Goal: Task Accomplishment & Management: Manage account settings

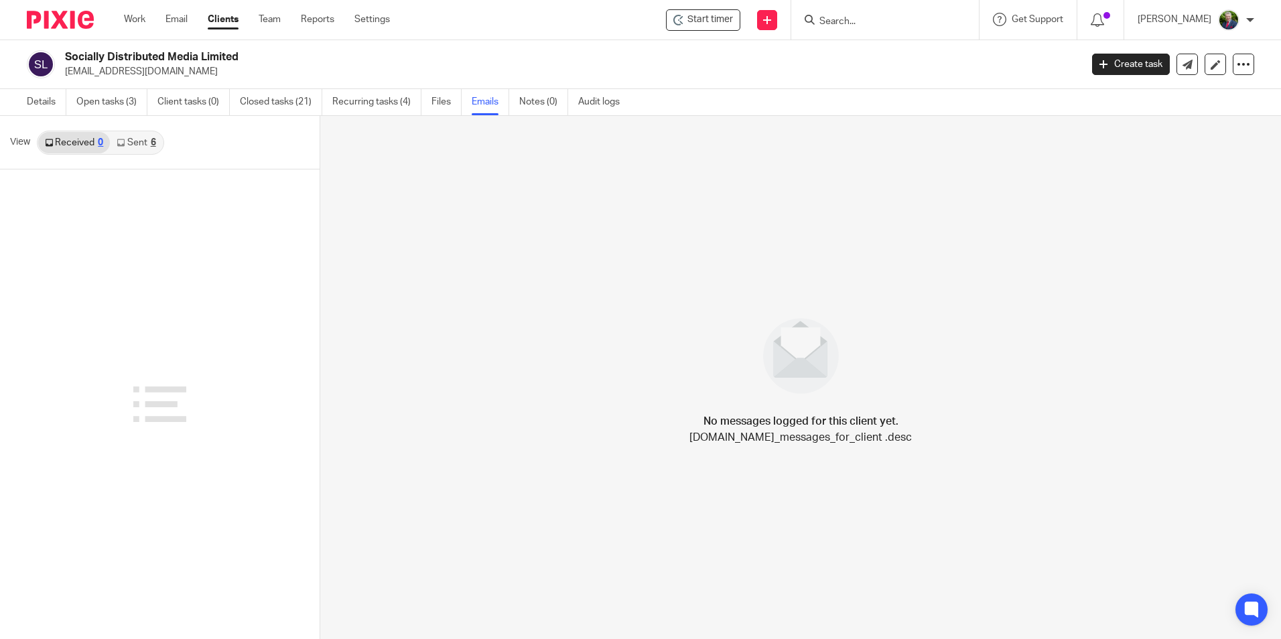
click at [903, 23] on input "Search" at bounding box center [878, 22] width 121 height 12
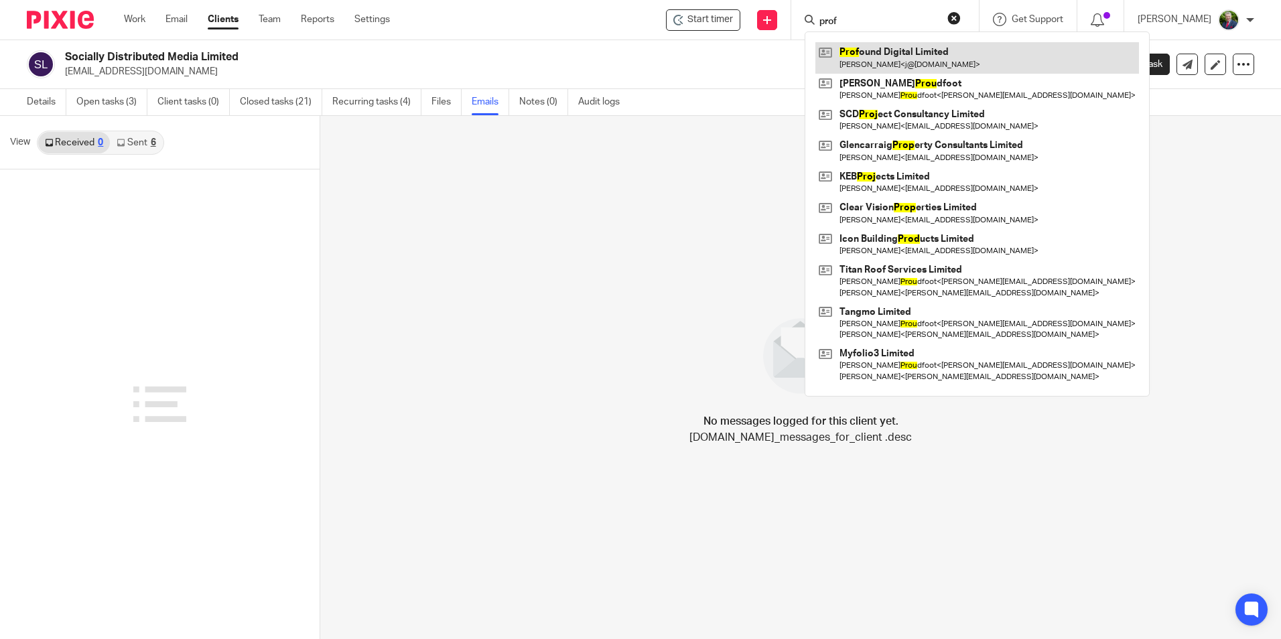
type input "prof"
click at [909, 59] on link at bounding box center [977, 57] width 324 height 31
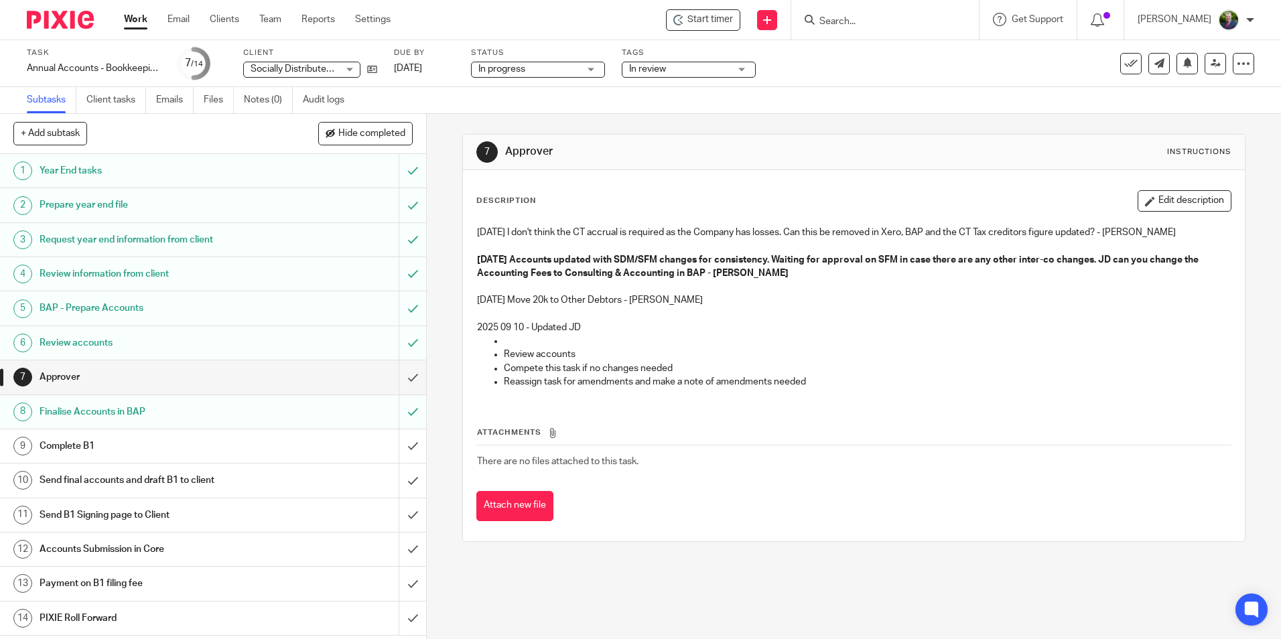
click at [141, 19] on link "Work" at bounding box center [135, 19] width 23 height 13
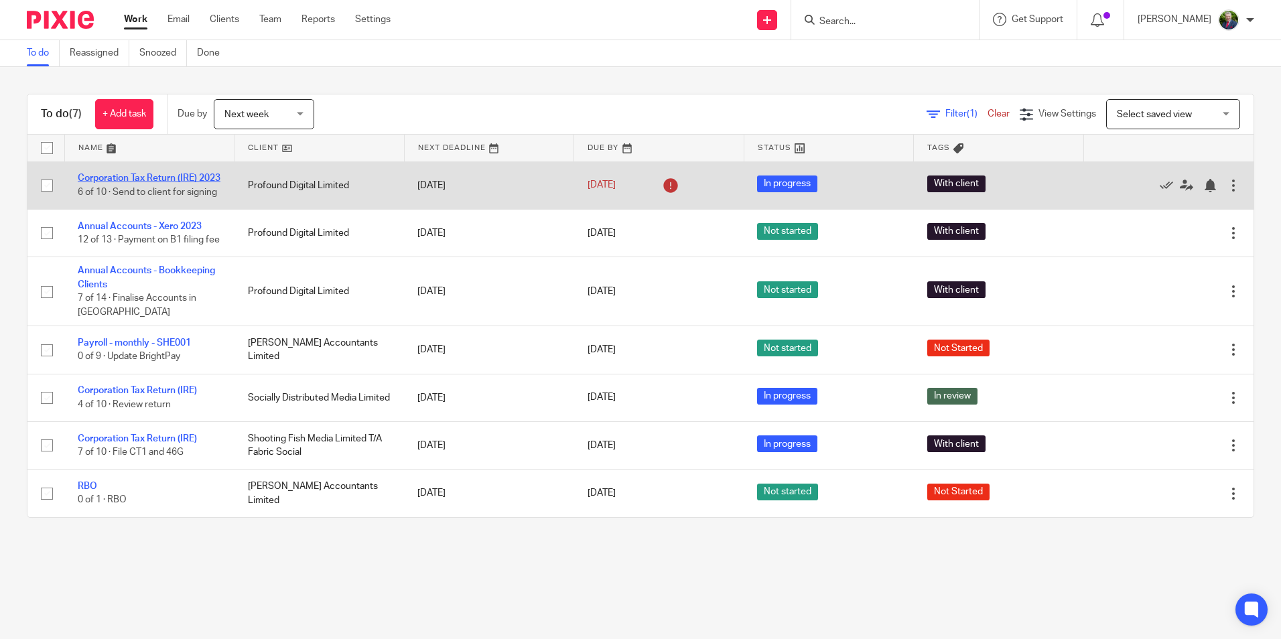
click at [137, 174] on link "Corporation Tax Return (IRE) 2023" at bounding box center [149, 178] width 143 height 9
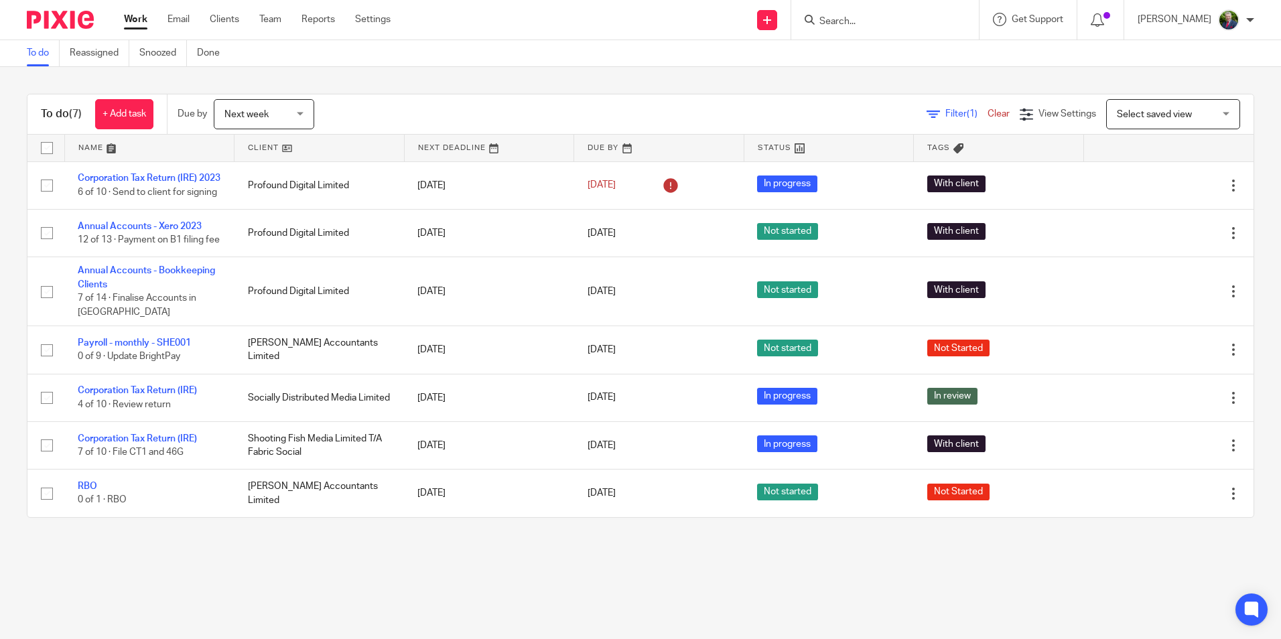
drag, startPoint x: 1123, startPoint y: 599, endPoint x: 1114, endPoint y: 599, distance: 8.7
click at [1123, 599] on main "To do Reassigned Snoozed Done To do (7) + Add task Due by Next week Next week T…" at bounding box center [640, 319] width 1281 height 639
click at [898, 22] on input "Search" at bounding box center [878, 22] width 121 height 12
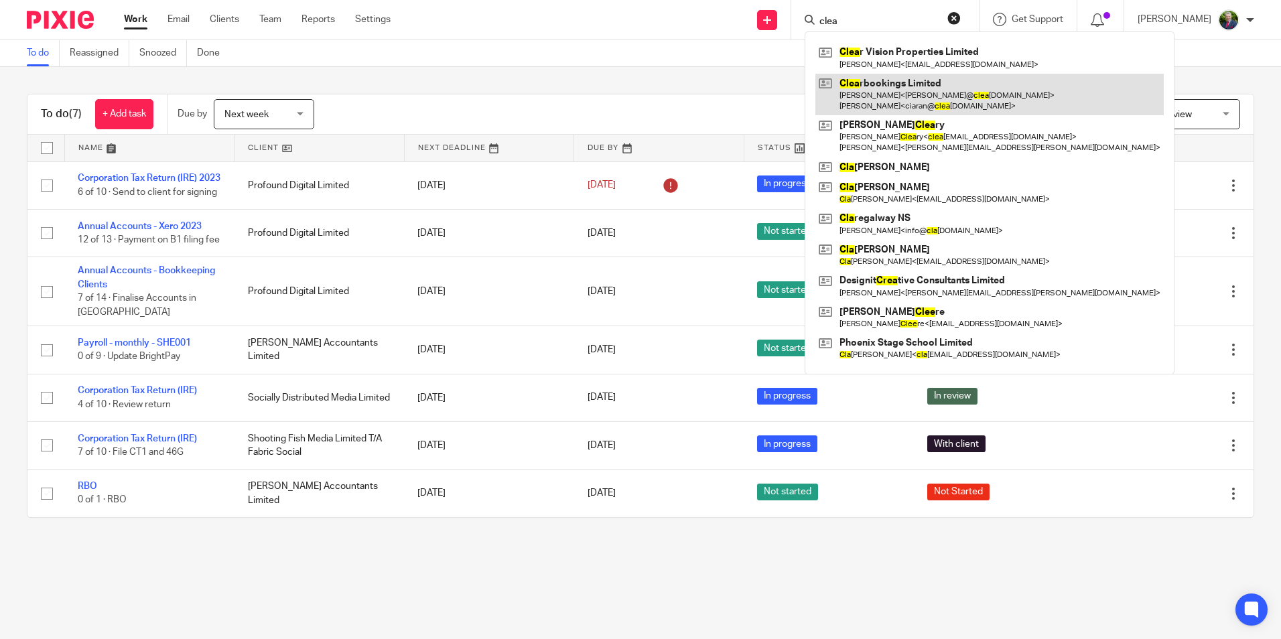
type input "clea"
click at [923, 86] on link at bounding box center [989, 95] width 348 height 42
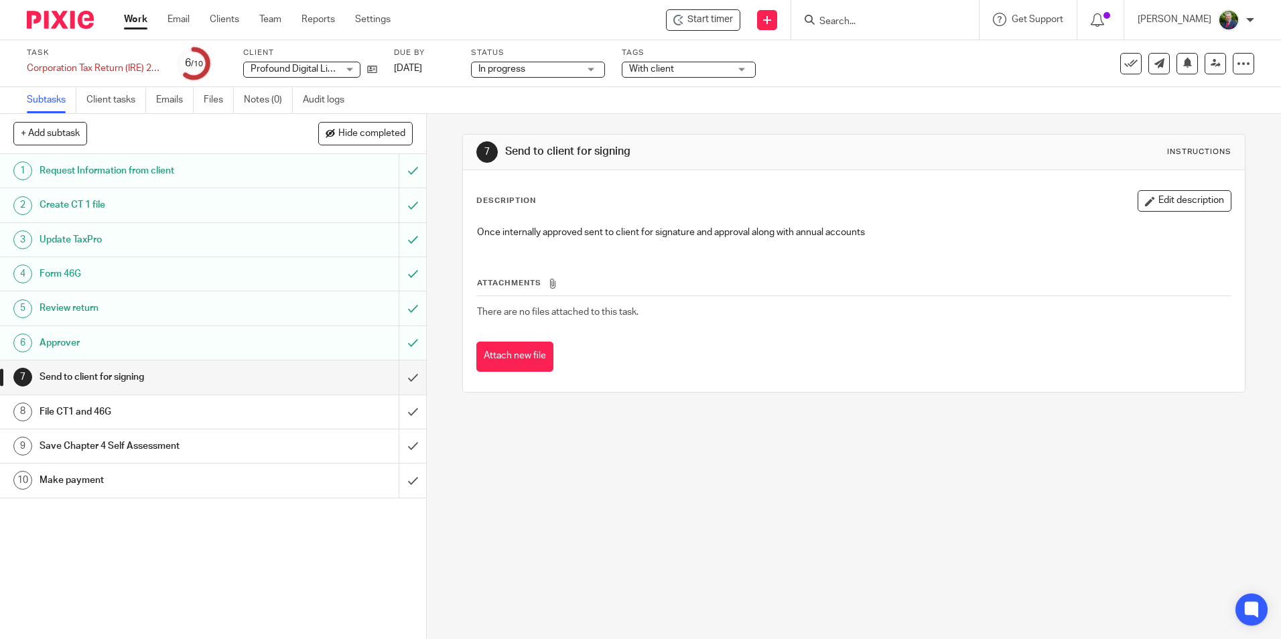
click at [678, 72] on span "With client" at bounding box center [679, 69] width 100 height 14
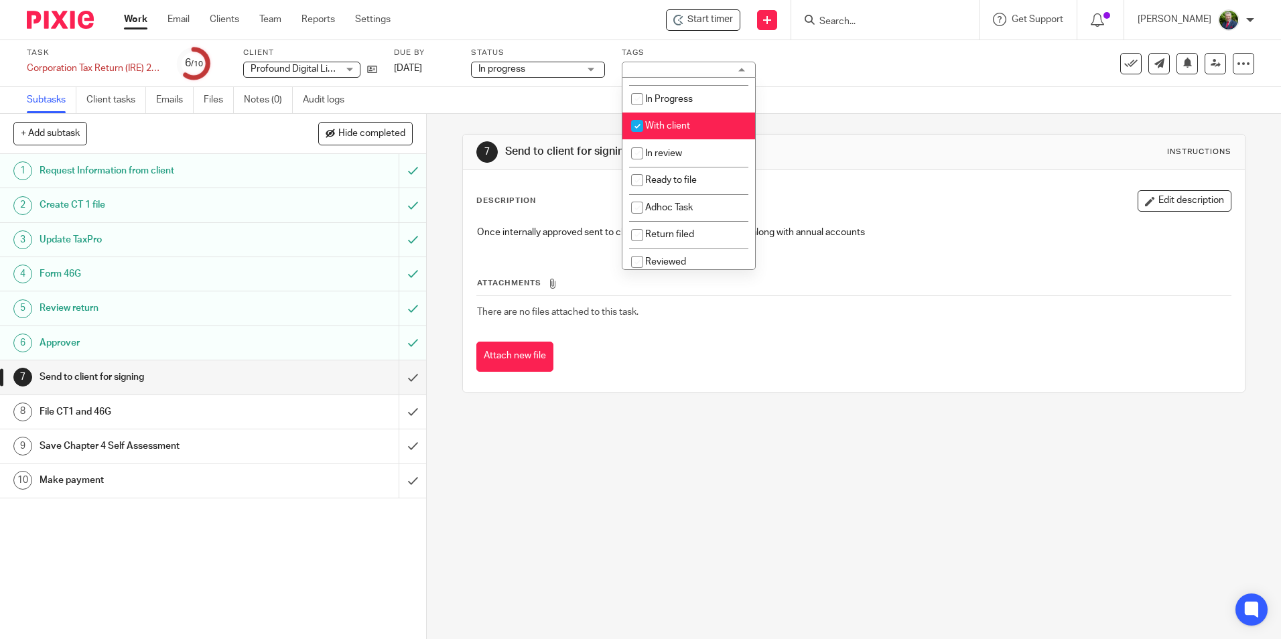
scroll to position [94, 0]
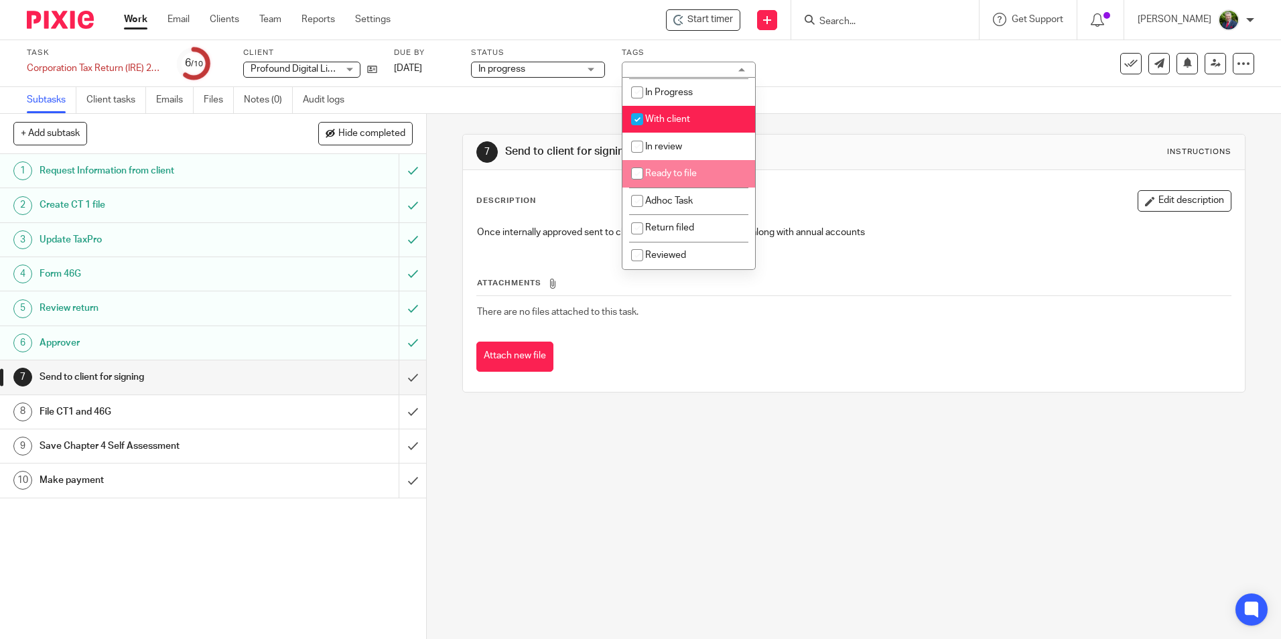
click at [687, 176] on span "Ready to file" at bounding box center [671, 173] width 52 height 9
checkbox input "true"
click at [637, 118] on input "checkbox" at bounding box center [636, 119] width 25 height 25
checkbox input "false"
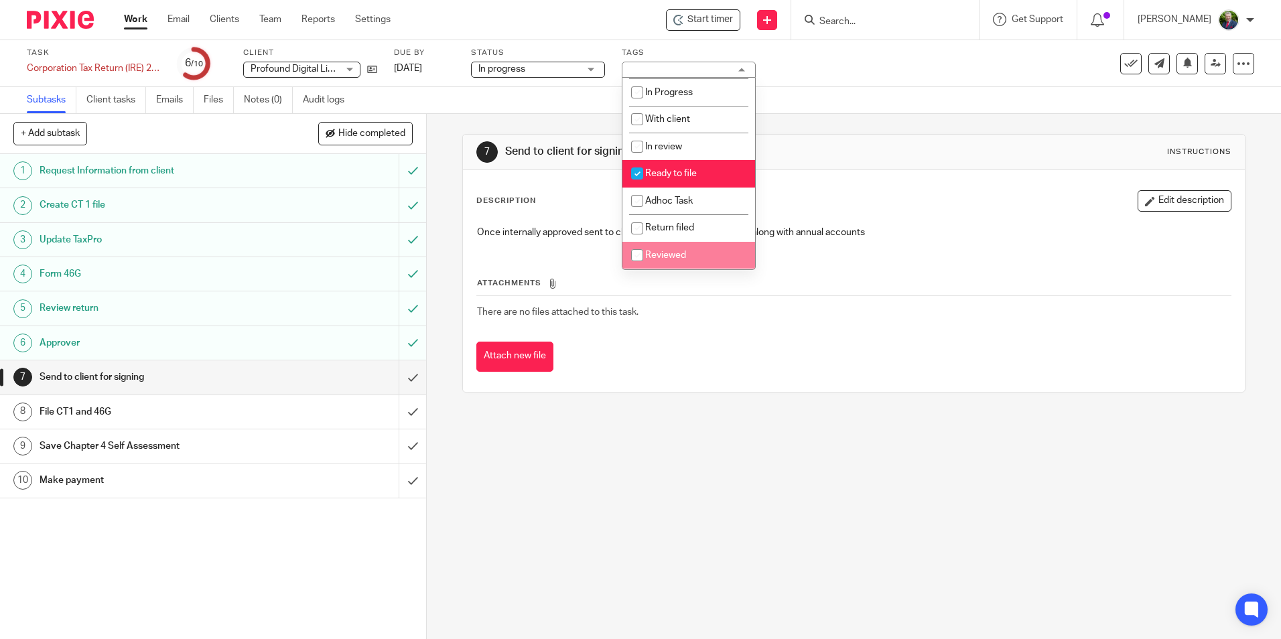
click at [825, 368] on div "Attach new file" at bounding box center [853, 357] width 754 height 30
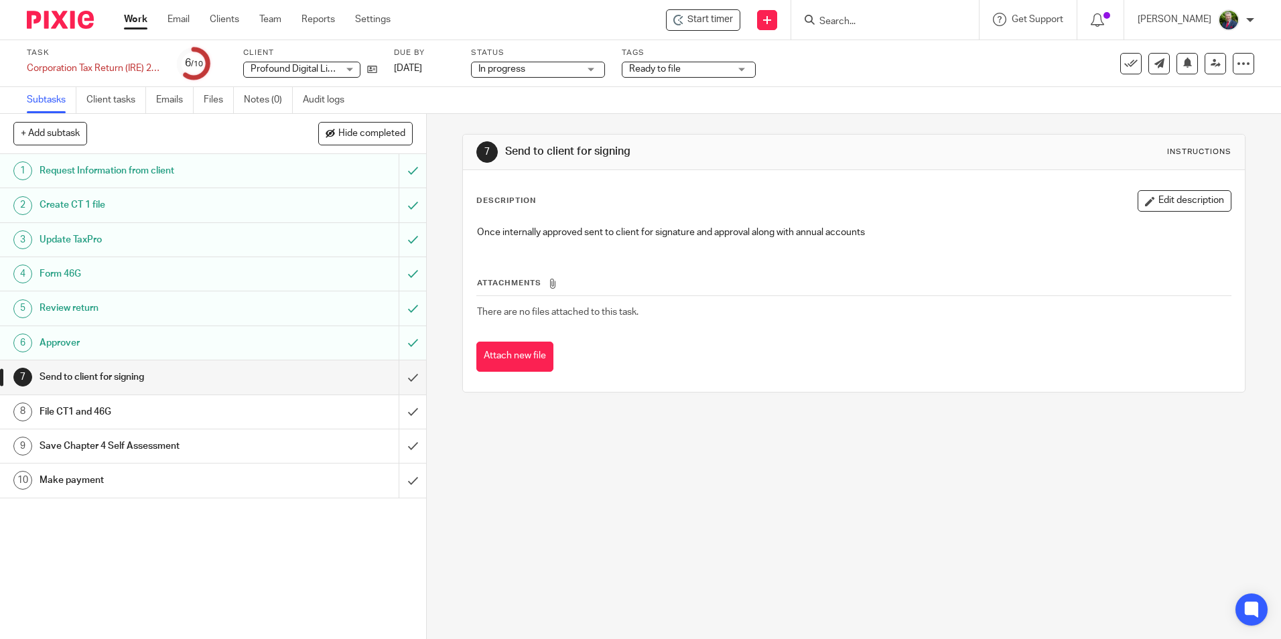
click at [131, 18] on link "Work" at bounding box center [135, 19] width 23 height 13
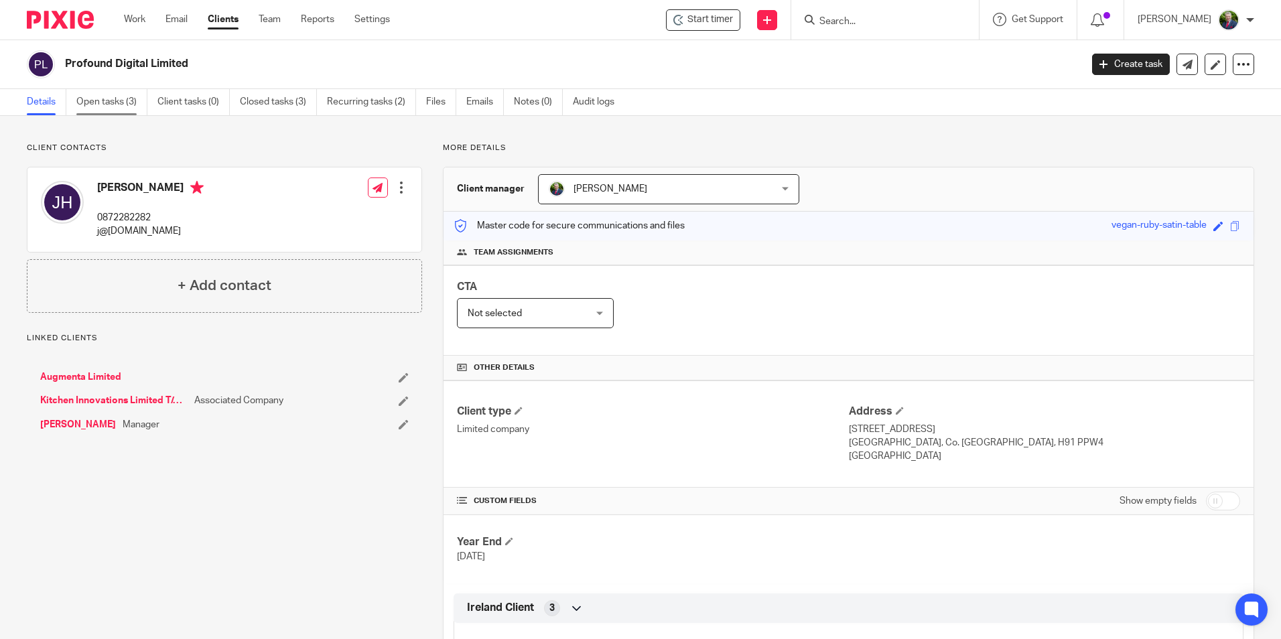
click at [122, 103] on link "Open tasks (3)" at bounding box center [111, 102] width 71 height 26
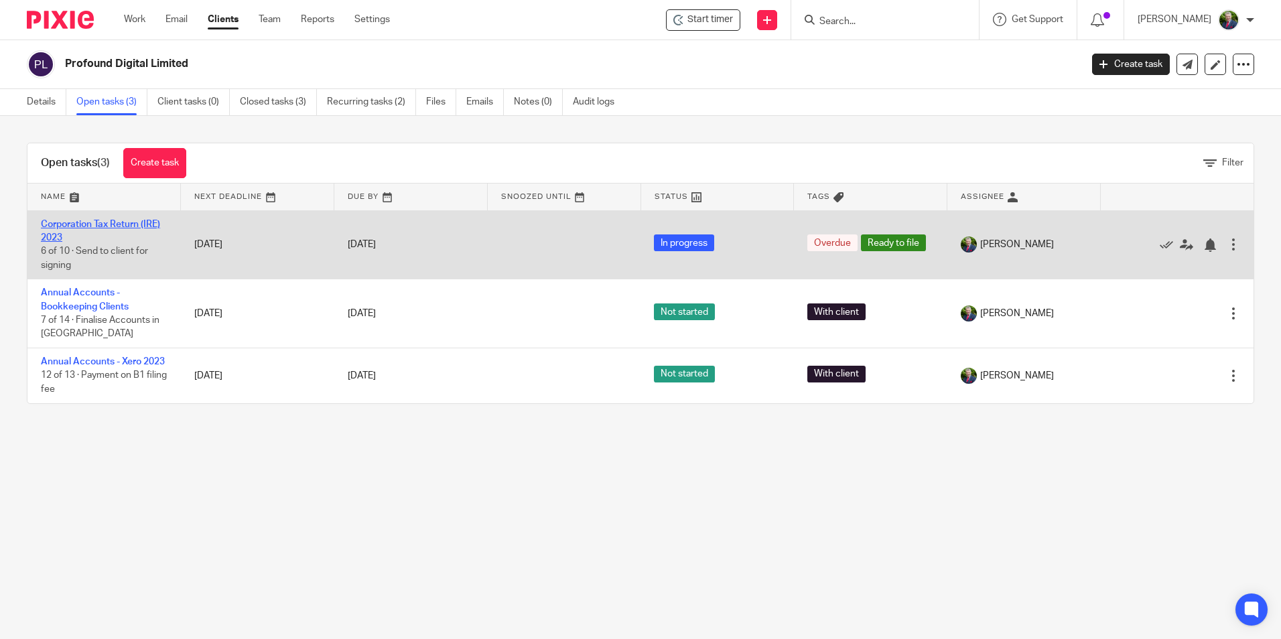
click at [119, 227] on link "Corporation Tax Return (IRE) 2023" at bounding box center [100, 231] width 119 height 23
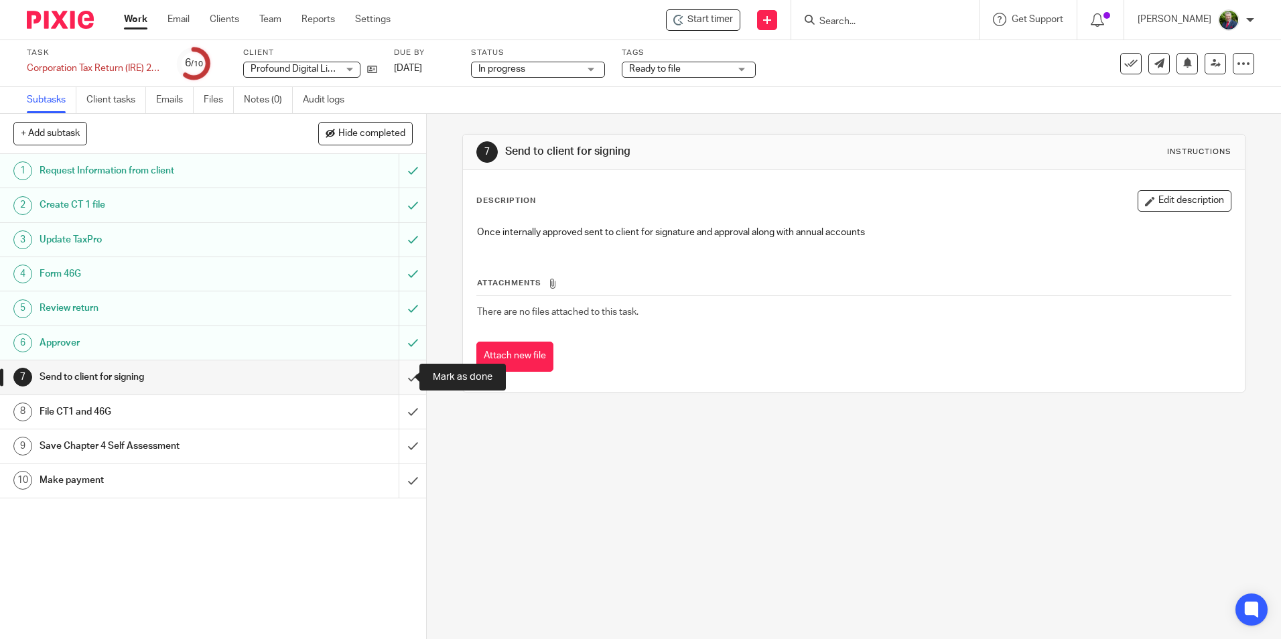
click at [397, 379] on input "submit" at bounding box center [213, 376] width 426 height 33
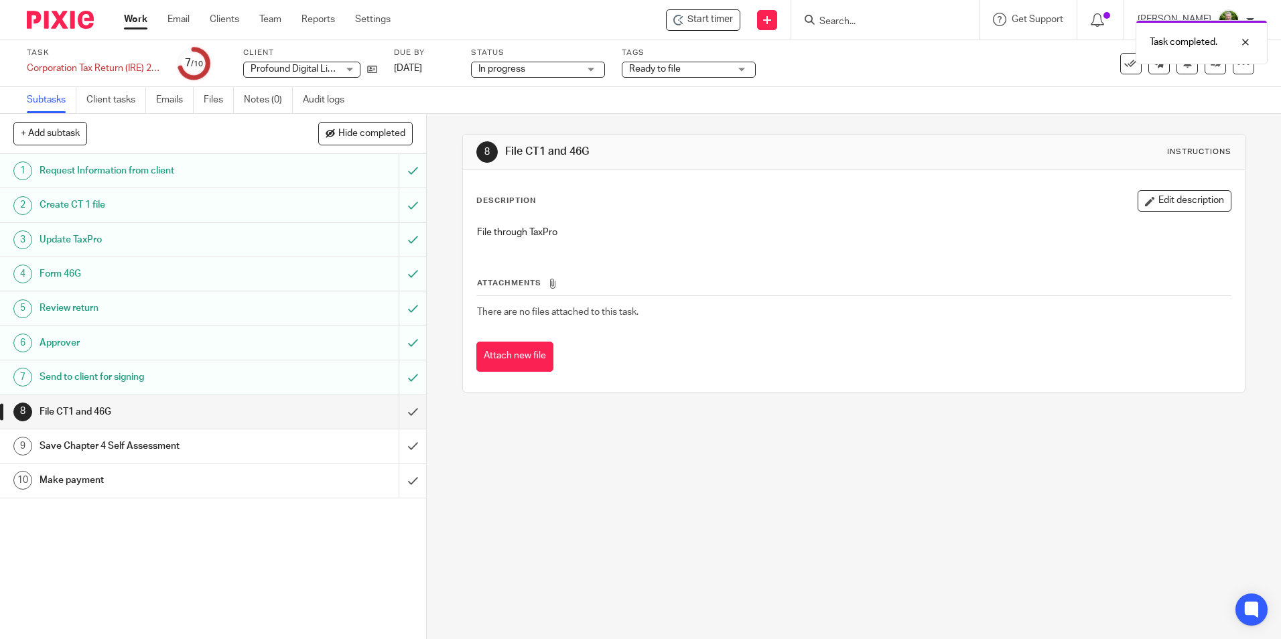
click at [548, 541] on div "8 File CT1 and 46G Instructions Description Edit description File through TaxPr…" at bounding box center [854, 376] width 854 height 525
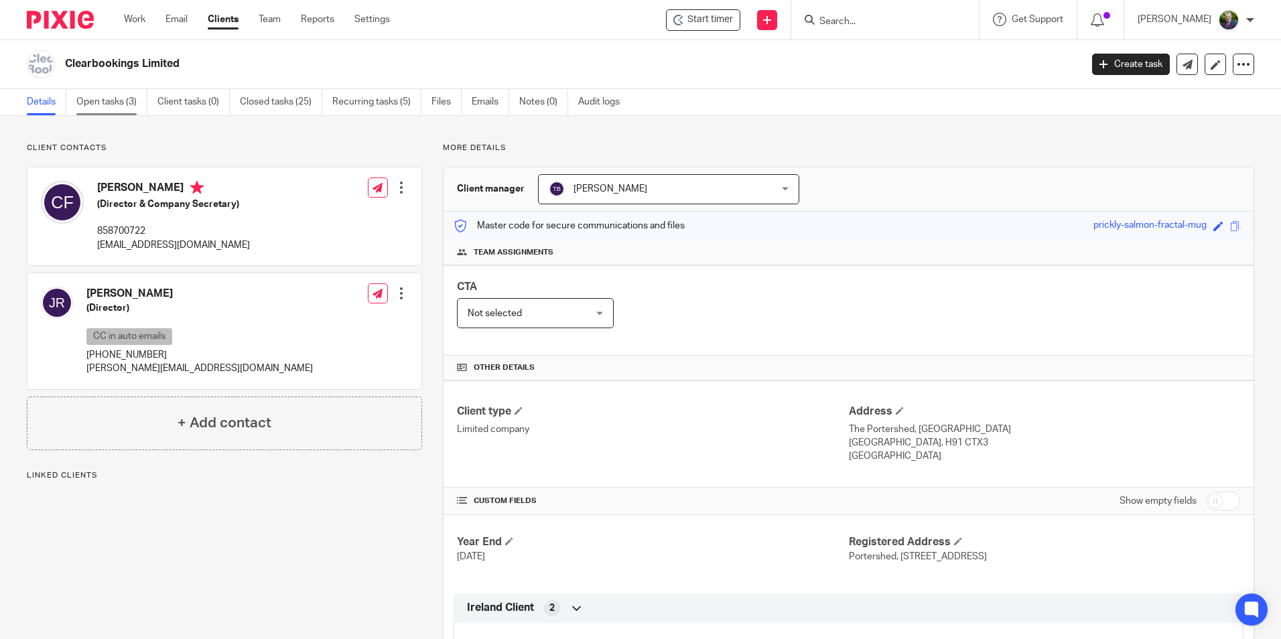
click at [127, 100] on link "Open tasks (3)" at bounding box center [111, 102] width 71 height 26
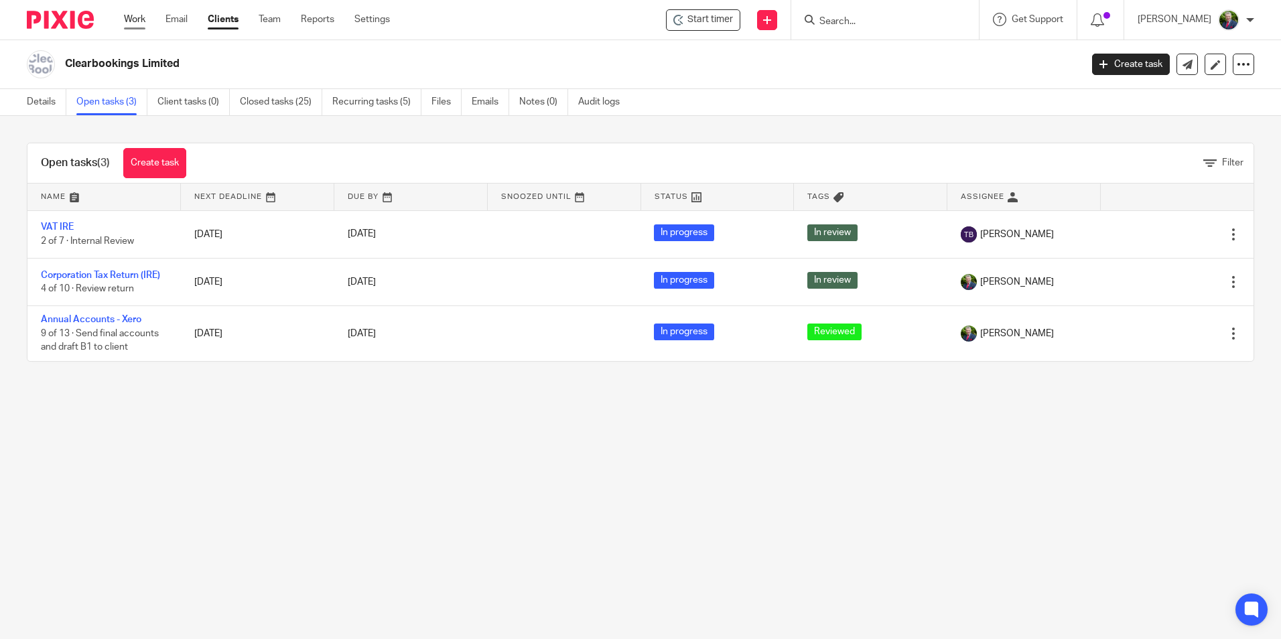
click at [129, 13] on link "Work" at bounding box center [134, 19] width 21 height 13
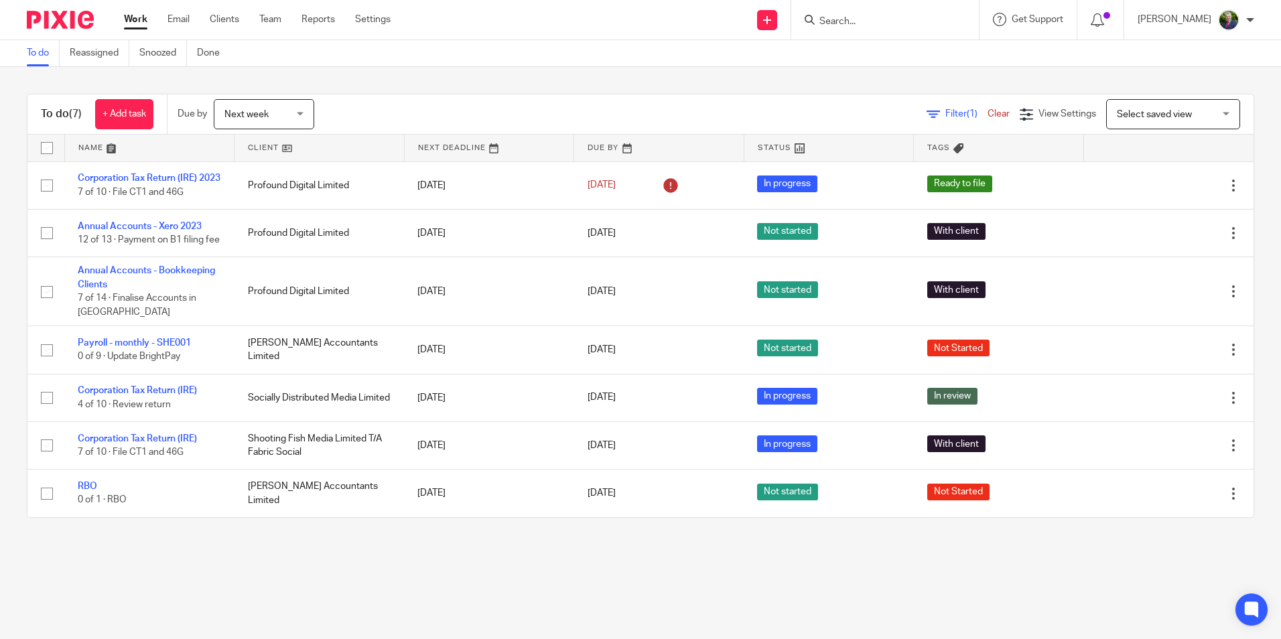
click at [287, 116] on span "Next week" at bounding box center [259, 114] width 71 height 28
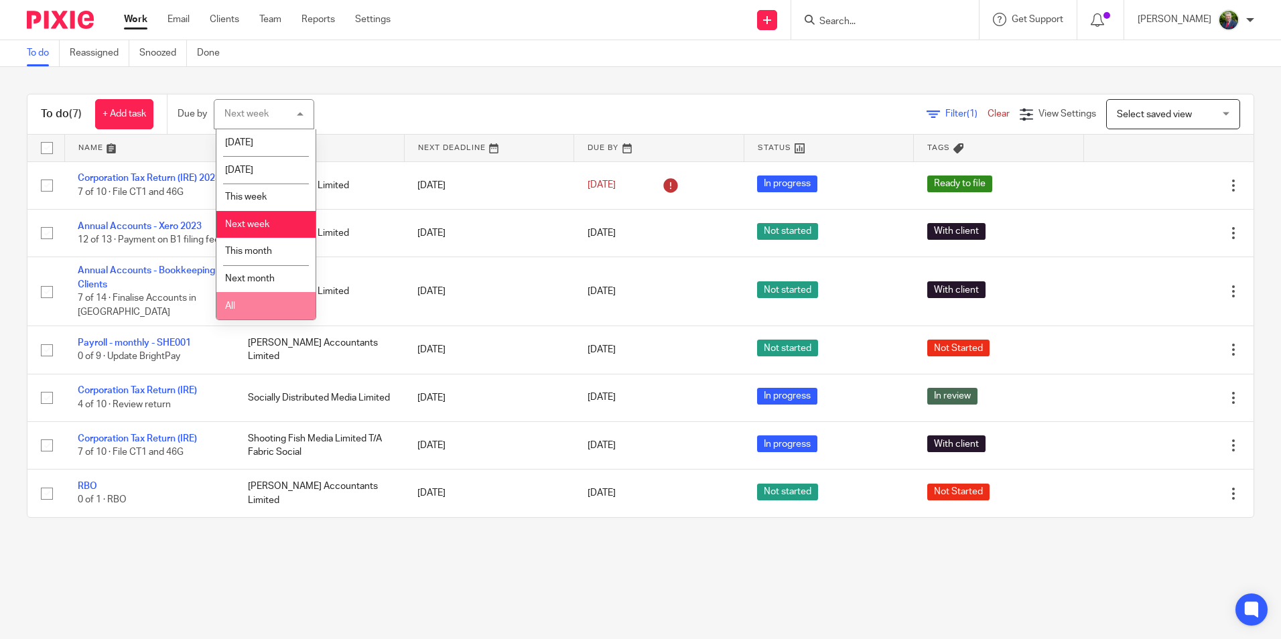
click at [243, 307] on li "All" at bounding box center [265, 305] width 99 height 27
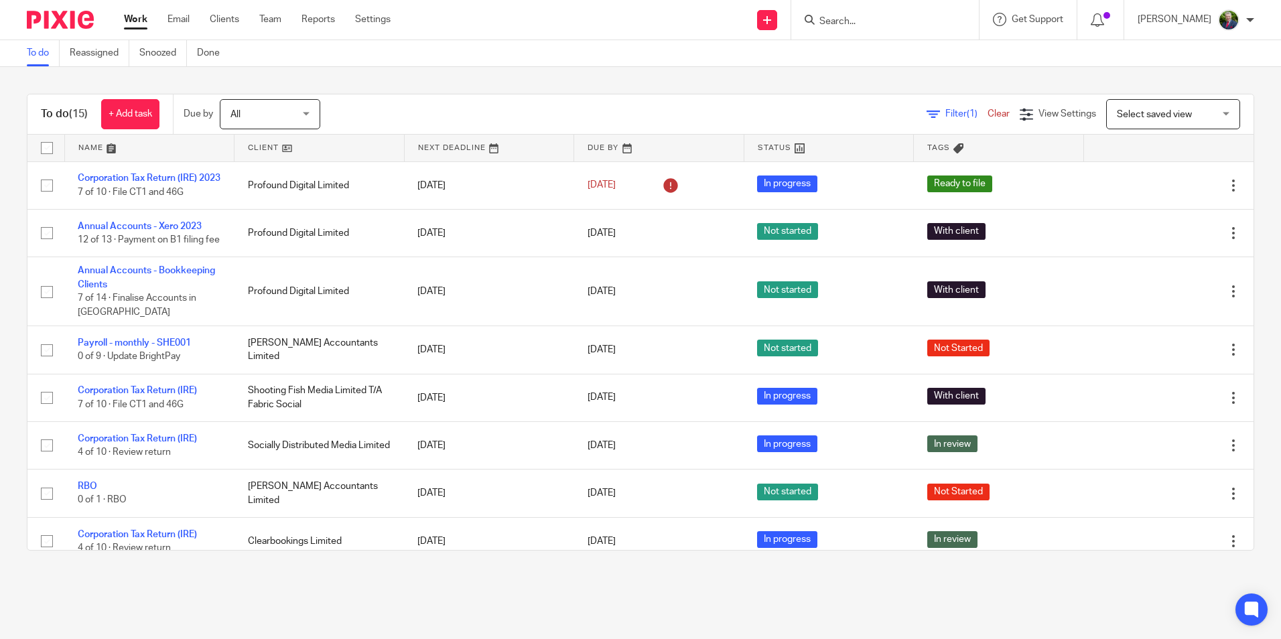
click at [90, 146] on link at bounding box center [149, 148] width 169 height 27
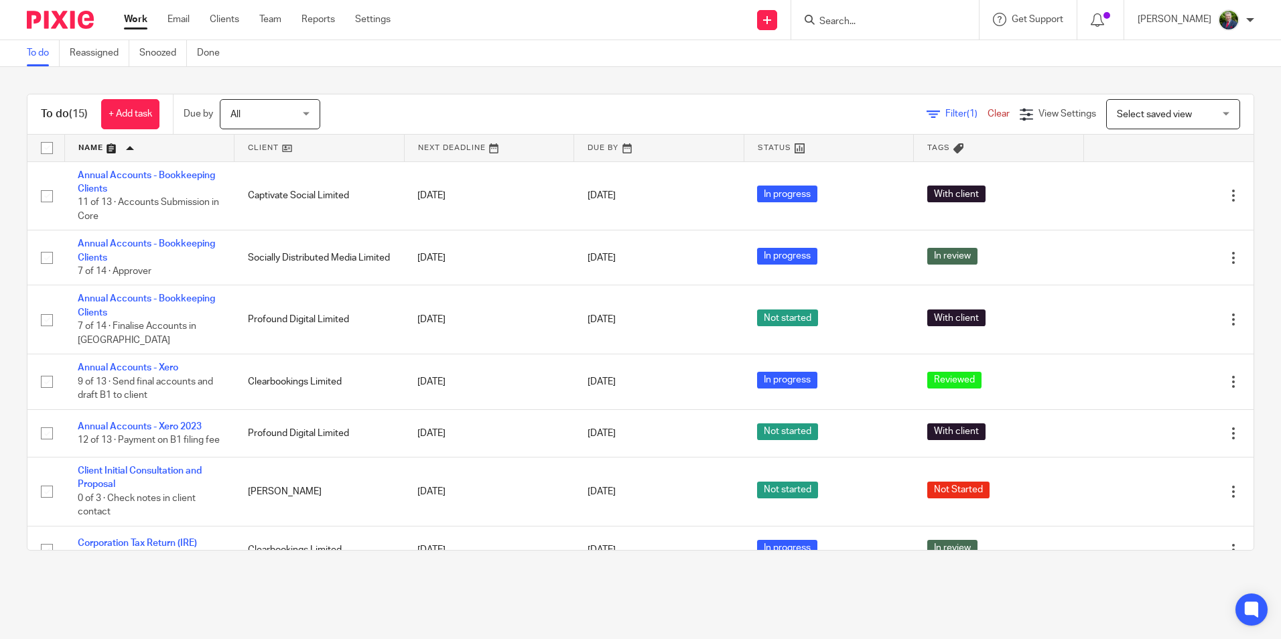
click at [52, 634] on main "To do Reassigned Snoozed Done To do (15) + Add task Due by All All [DATE] [DATE…" at bounding box center [640, 319] width 1281 height 639
